Goal: Download file/media

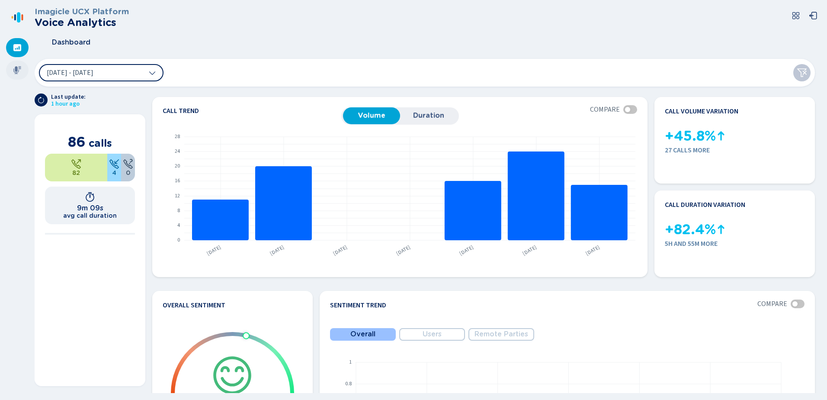
click at [18, 67] on icon at bounding box center [17, 70] width 9 height 9
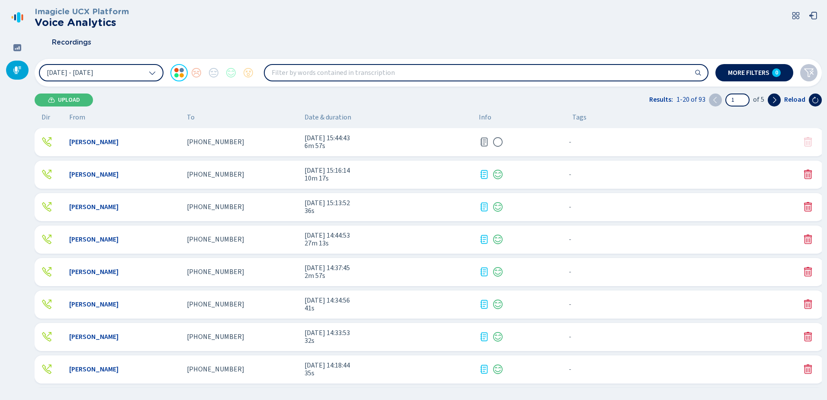
click at [102, 175] on span "[PERSON_NAME]" at bounding box center [93, 175] width 49 height 8
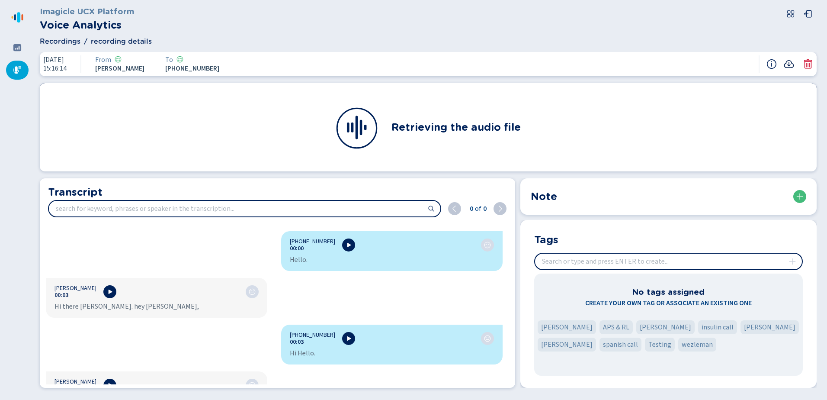
click at [790, 63] on icon at bounding box center [789, 64] width 10 height 10
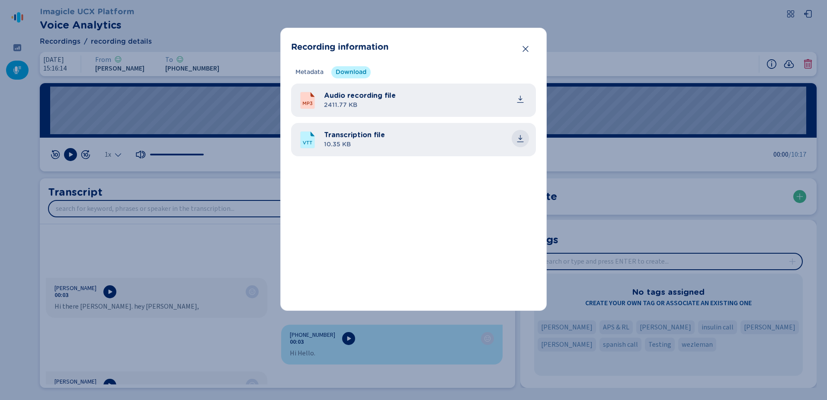
click at [521, 140] on icon "common.download" at bounding box center [520, 138] width 9 height 9
click at [526, 45] on icon "Close" at bounding box center [526, 49] width 9 height 9
